Goal: Task Accomplishment & Management: Manage account settings

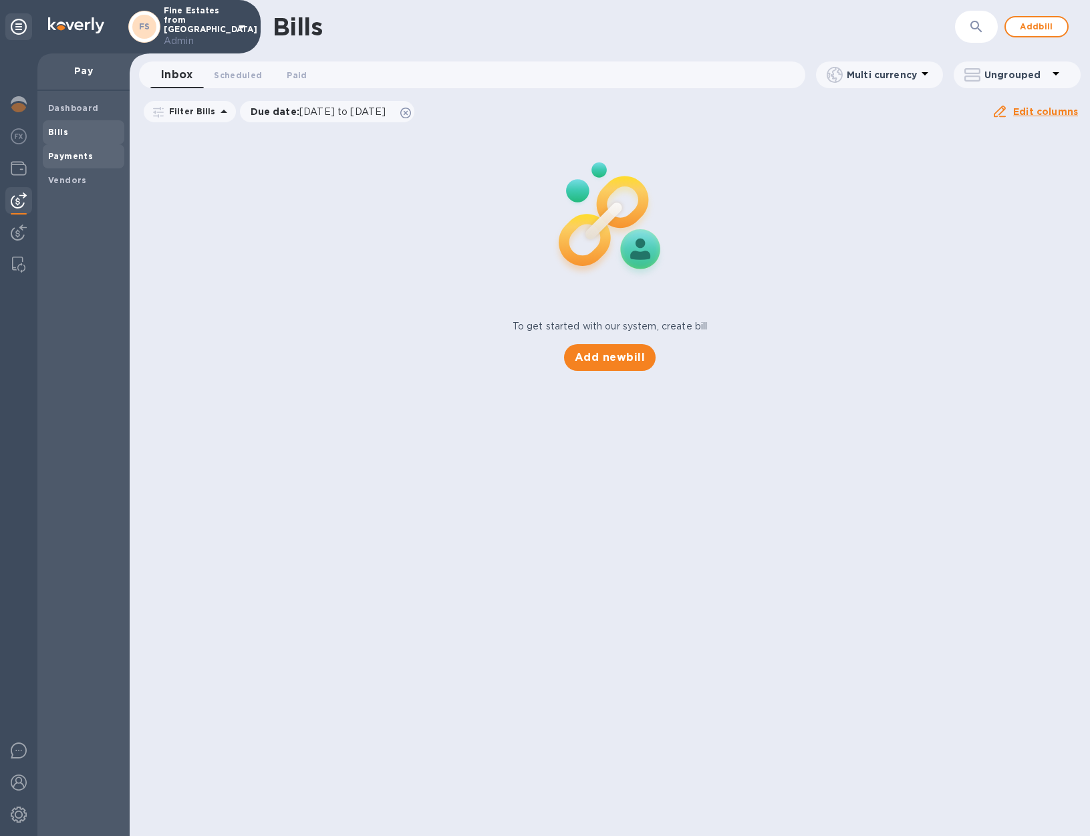
click at [78, 156] on b "Payments" at bounding box center [70, 156] width 45 height 10
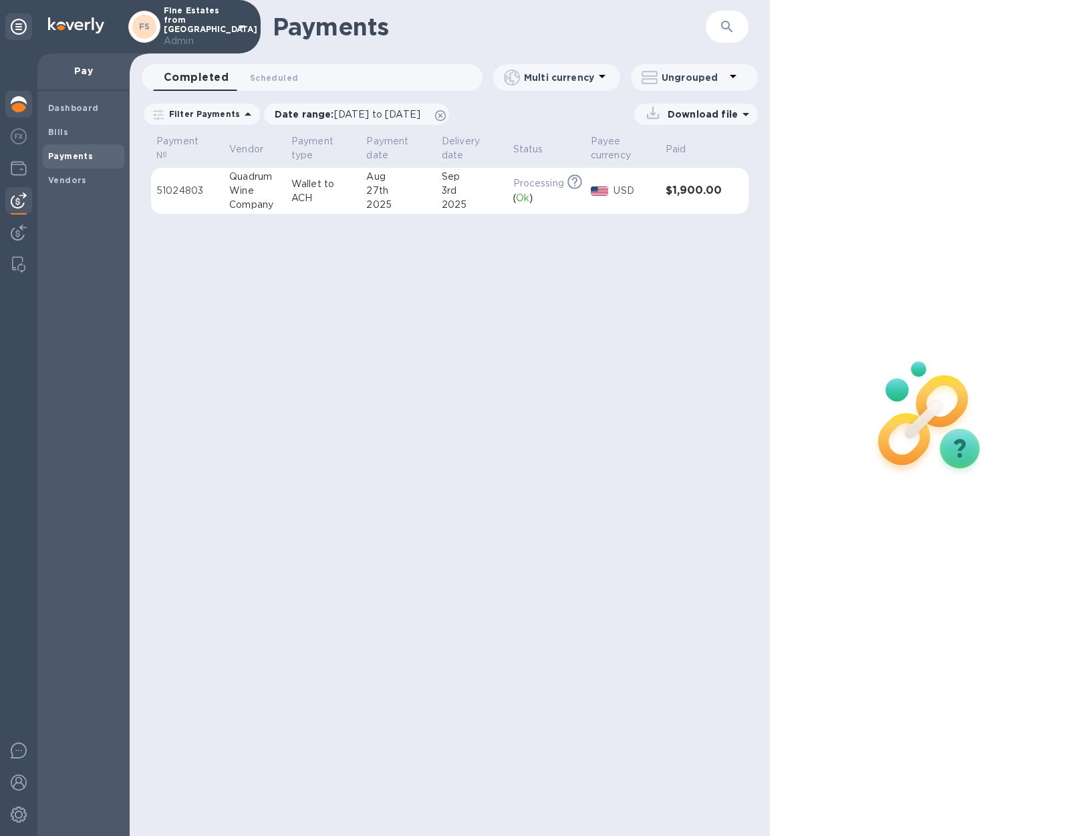
click at [19, 109] on img at bounding box center [19, 104] width 16 height 16
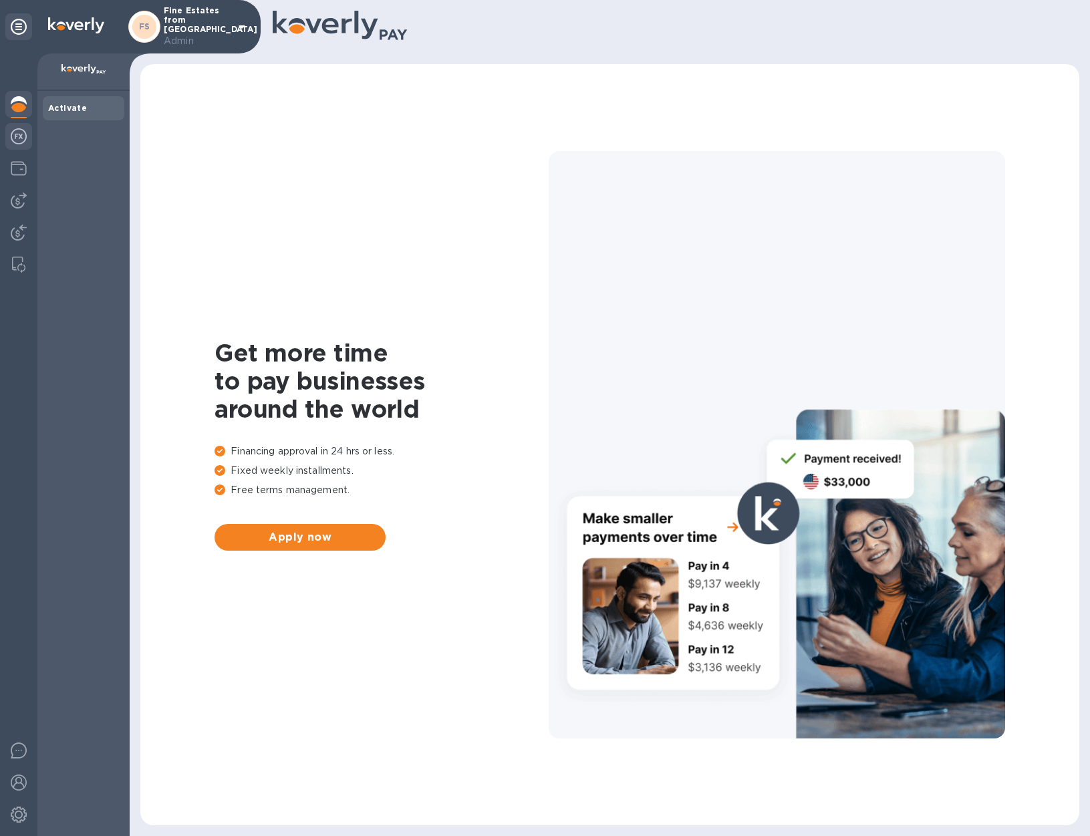
click at [19, 140] on img at bounding box center [19, 136] width 16 height 16
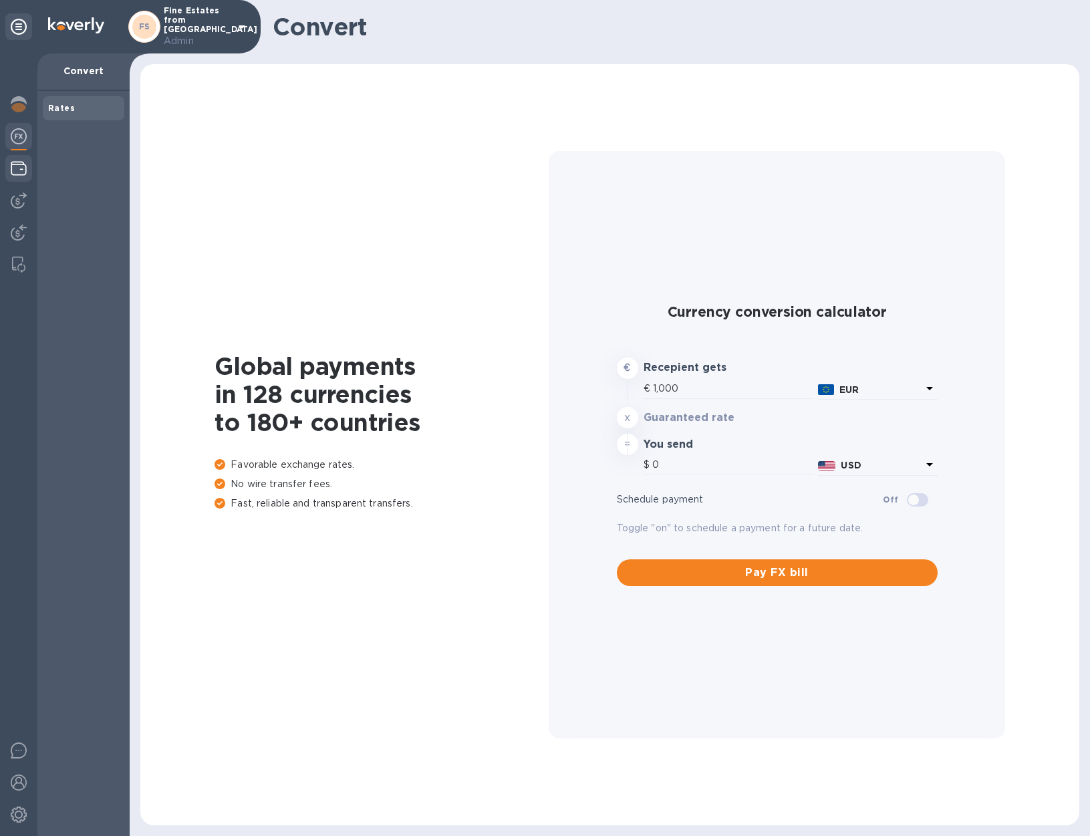
type input "1,175.66"
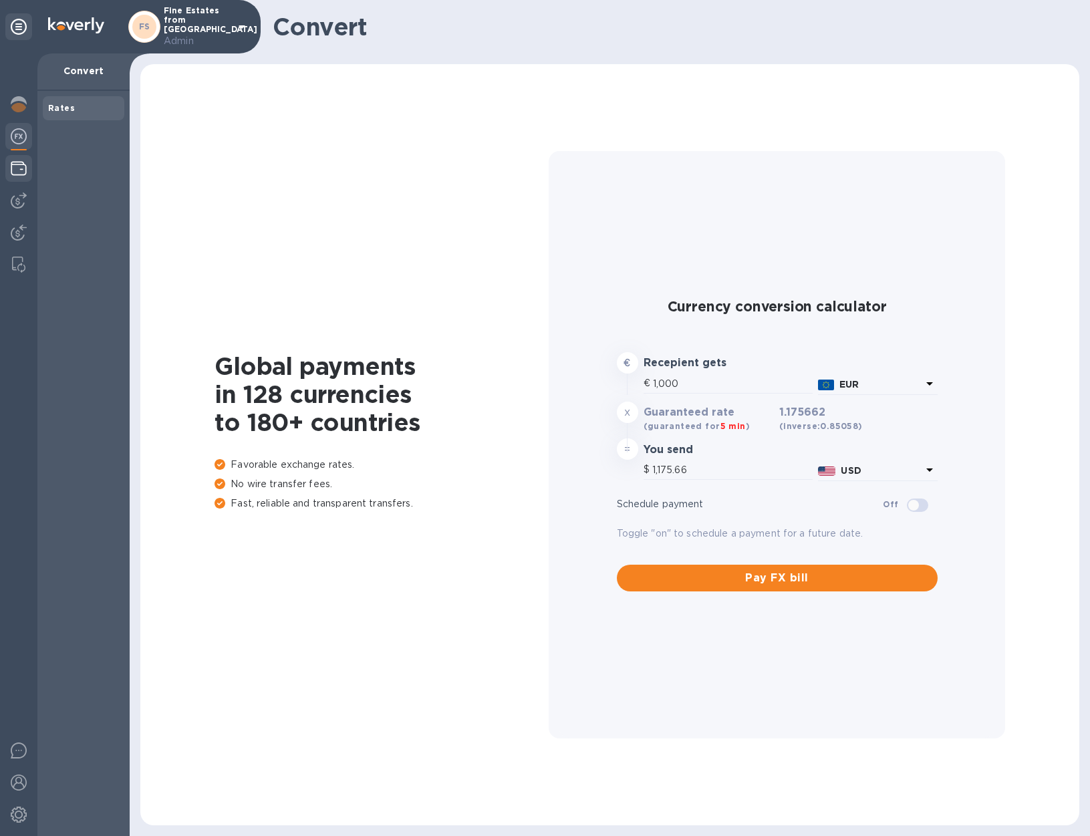
click at [19, 172] on img at bounding box center [19, 168] width 16 height 16
